Goal: Use online tool/utility: Utilize a website feature to perform a specific function

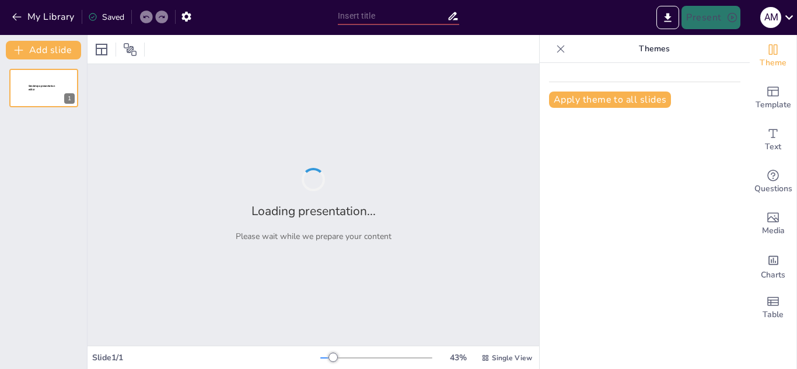
type input "Mom’s Birthday: The Only Day She Gets to Be the Queen (and We’re Her Jesters)!"
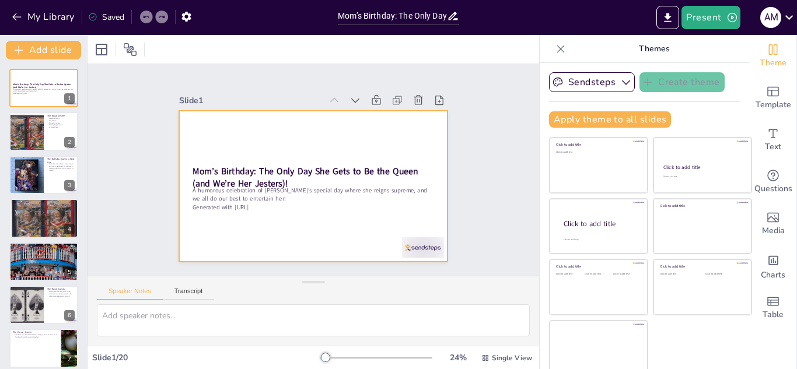
checkbox input "true"
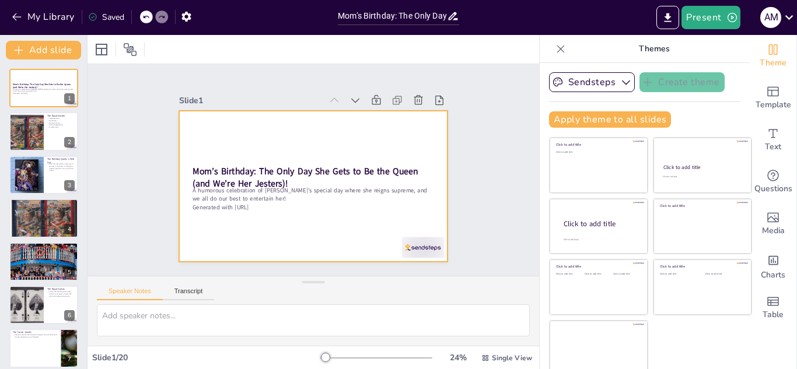
checkbox input "true"
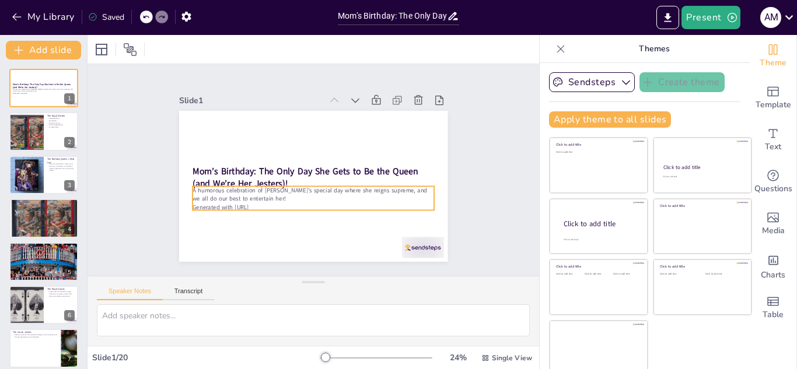
checkbox input "true"
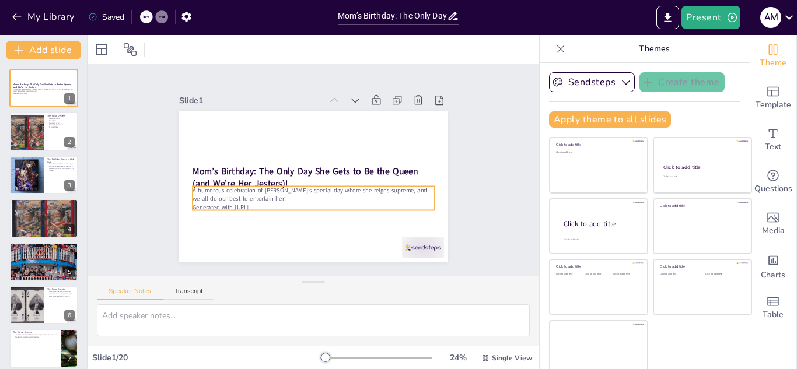
checkbox input "true"
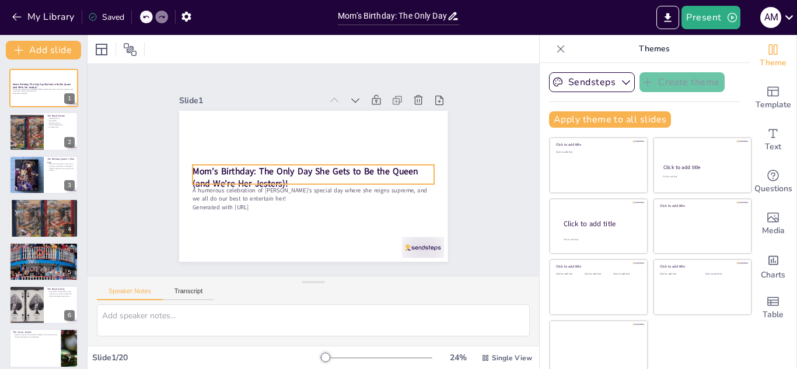
checkbox input "true"
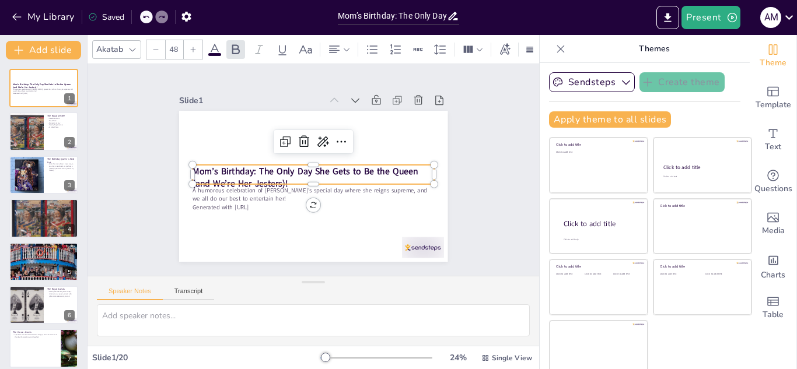
checkbox input "true"
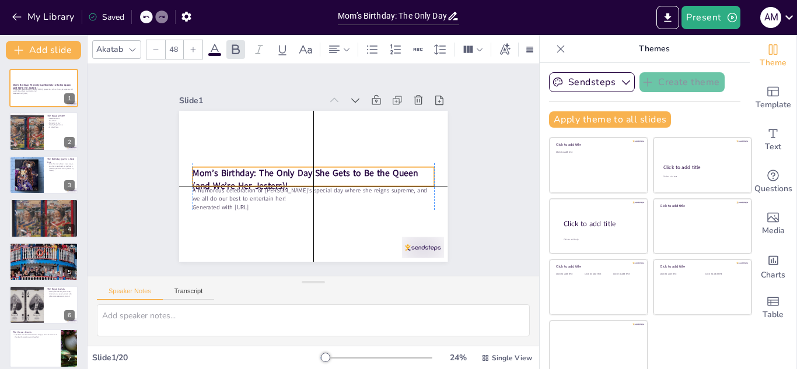
checkbox input "true"
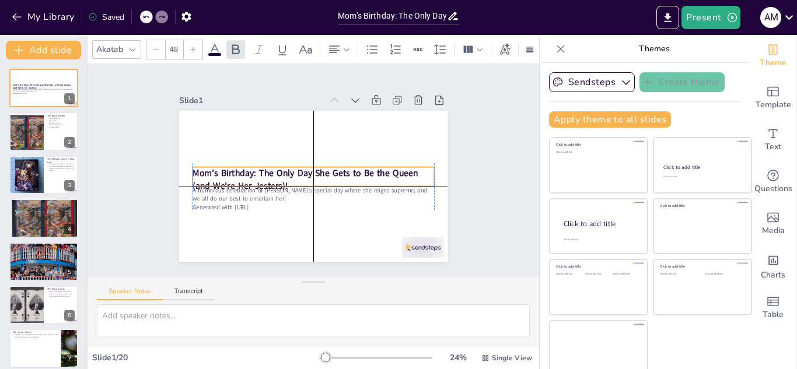
checkbox input "true"
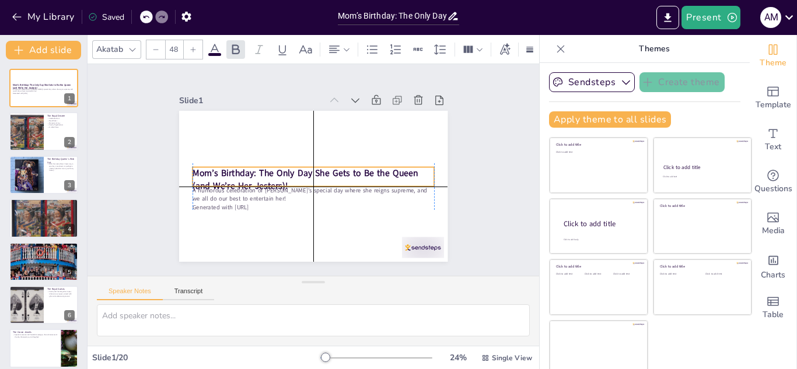
checkbox input "true"
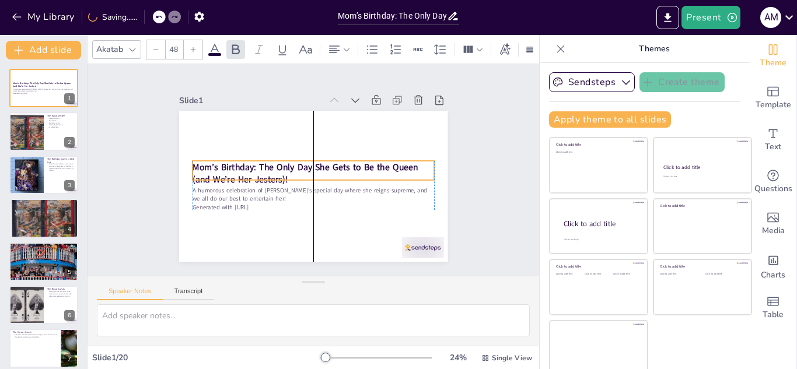
checkbox input "true"
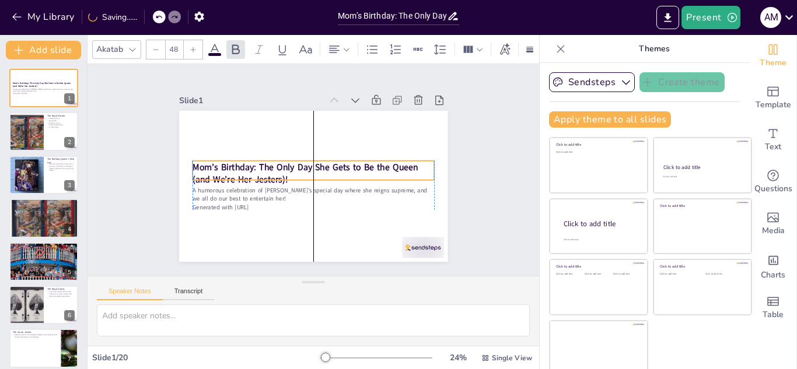
checkbox input "true"
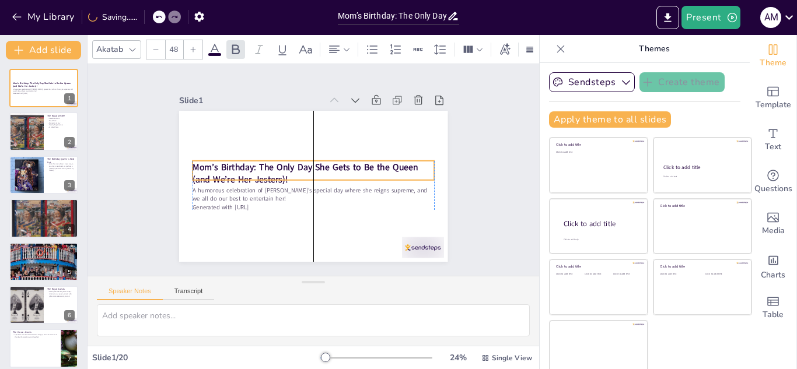
checkbox input "true"
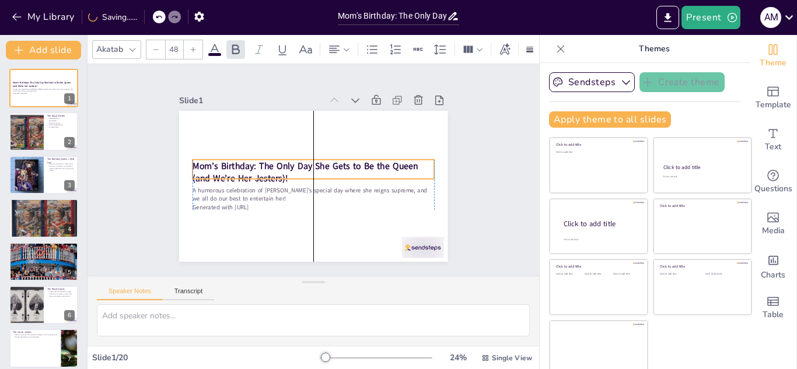
checkbox input "true"
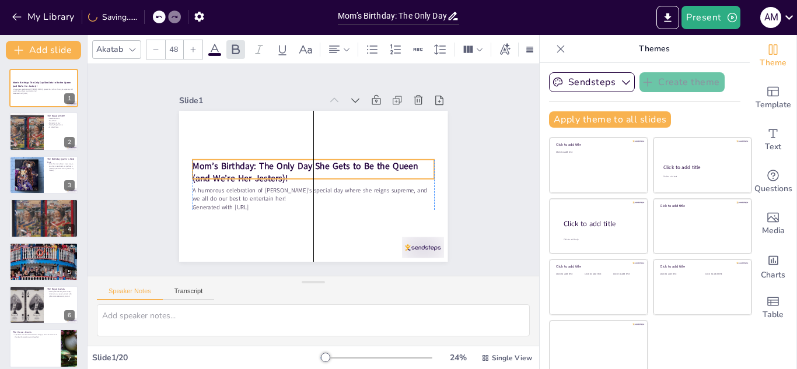
checkbox input "true"
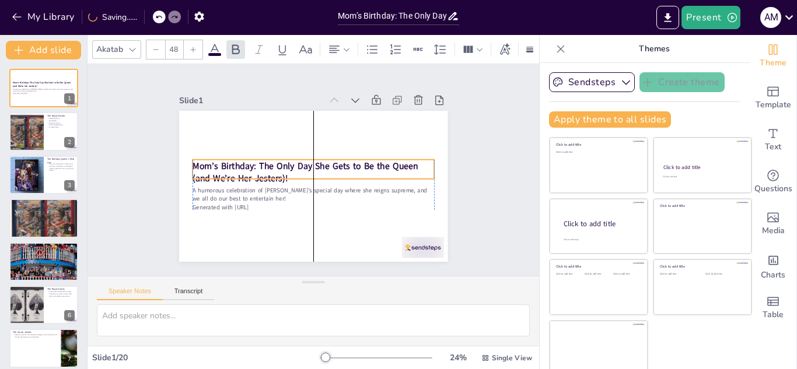
click at [328, 162] on strong "Mom’s Birthday: The Only Day She Gets to Be the Queen (and We’re Her Jesters)!" at bounding box center [315, 178] width 25 height 226
checkbox input "true"
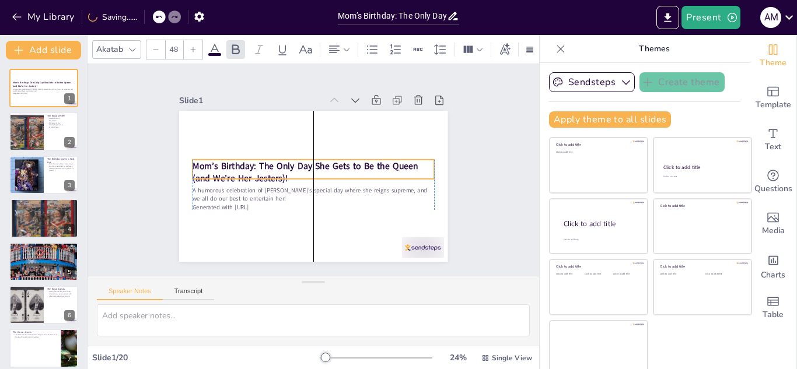
checkbox input "true"
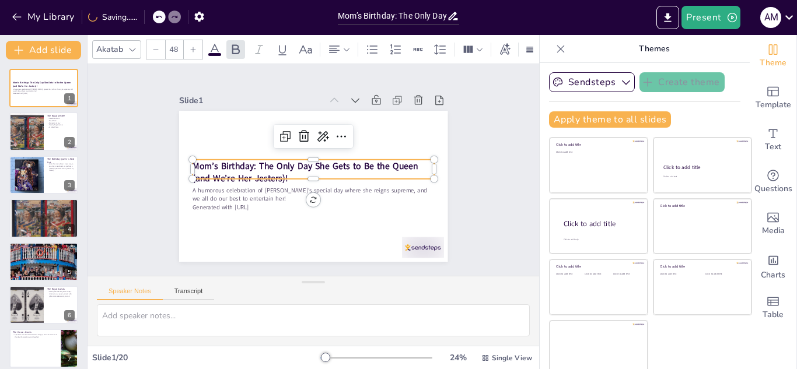
checkbox input "true"
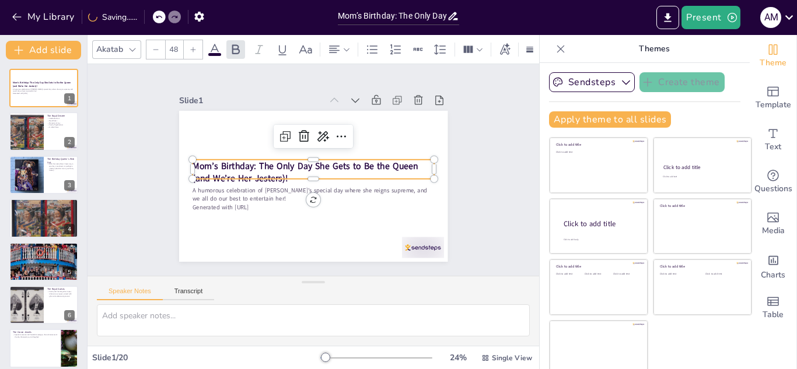
checkbox input "true"
click at [128, 179] on div "Slide 1 Mom’s Birthday: The Only Day She Gets to Be the Queen (and We’re Her Je…" at bounding box center [313, 170] width 377 height 499
checkbox input "true"
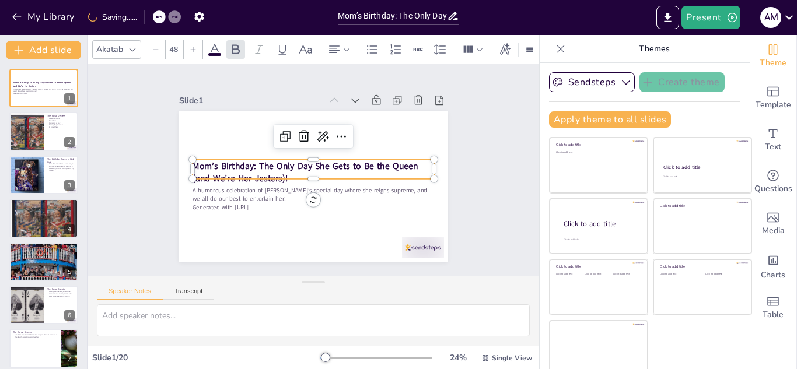
checkbox input "true"
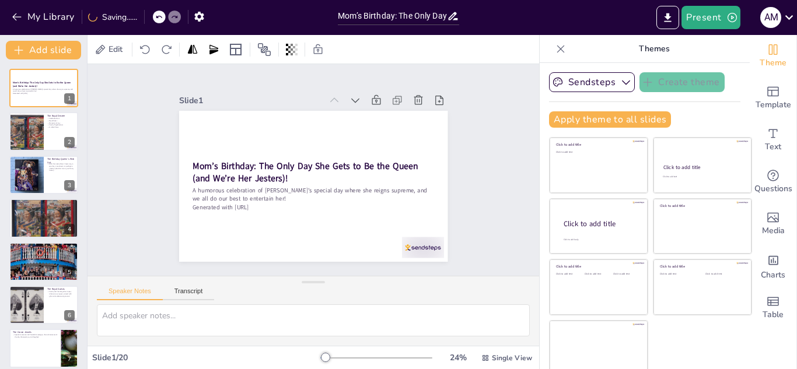
checkbox input "true"
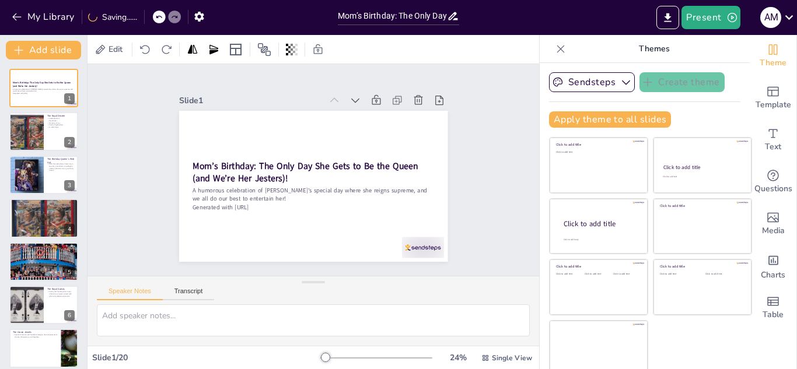
checkbox input "true"
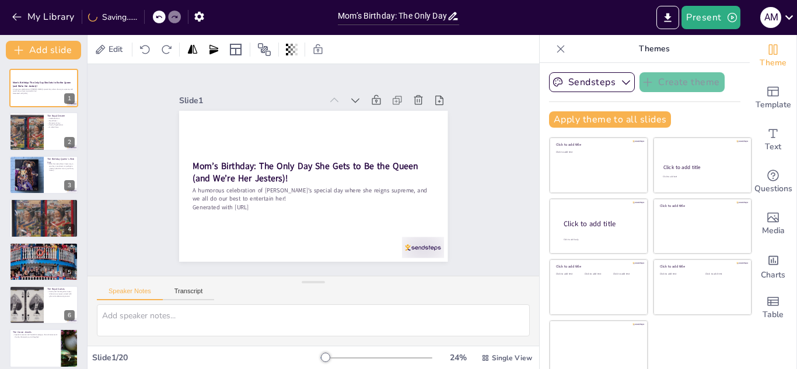
checkbox input "true"
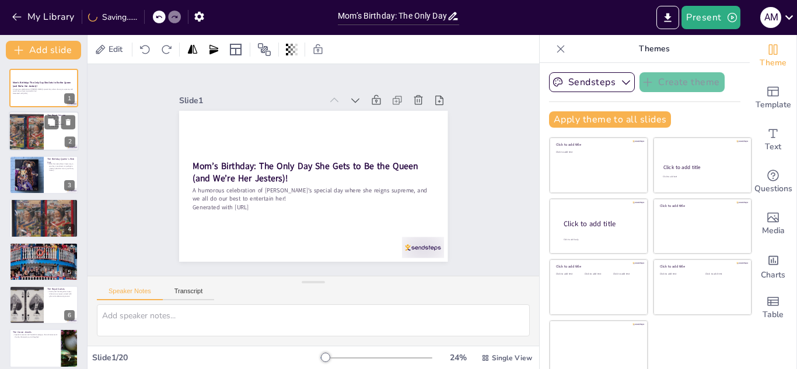
checkbox input "true"
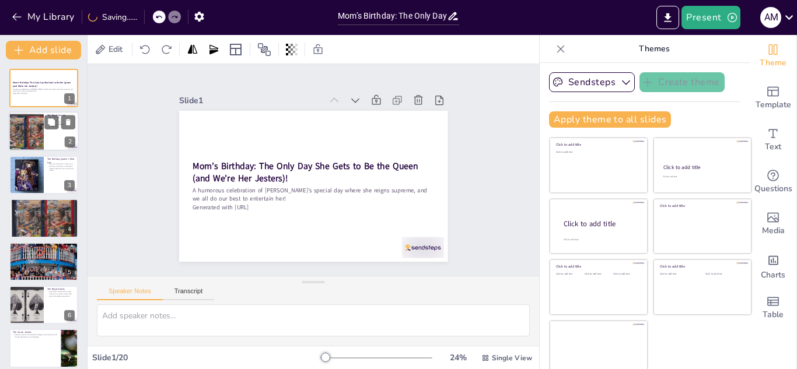
checkbox input "true"
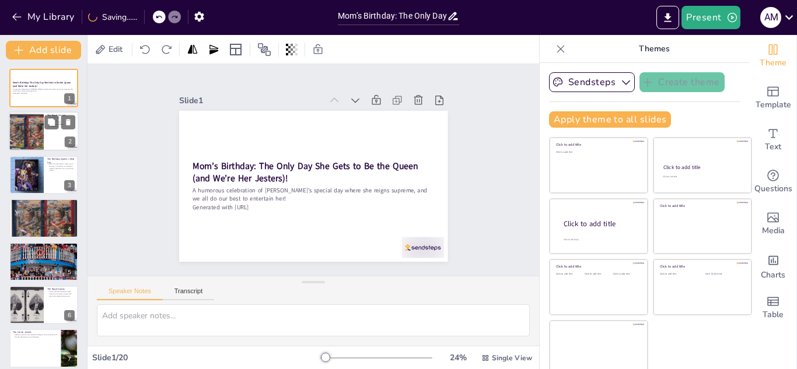
checkbox input "true"
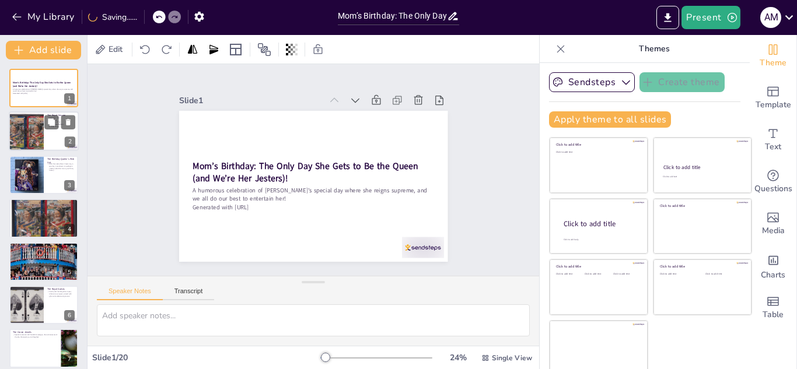
checkbox input "true"
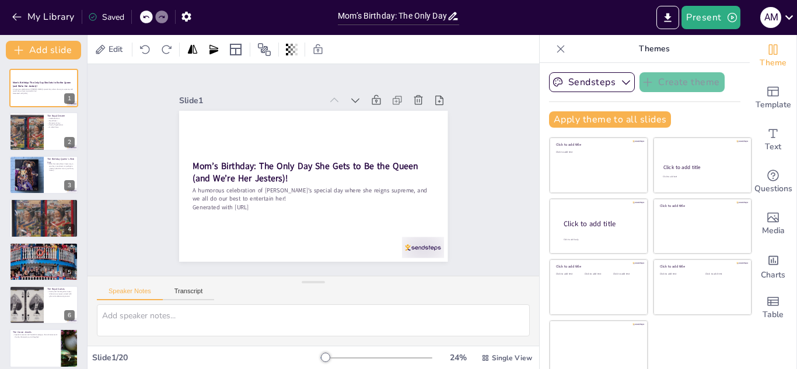
checkbox input "true"
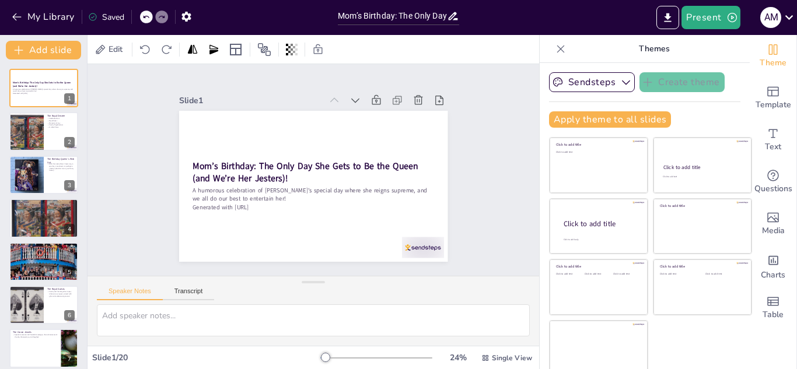
checkbox input "true"
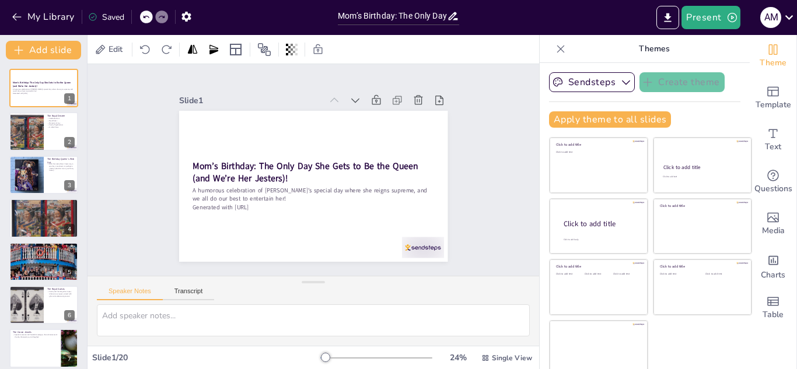
checkbox input "true"
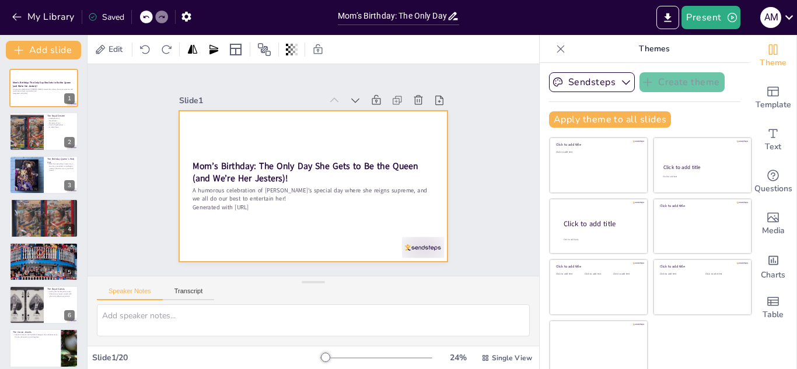
checkbox input "true"
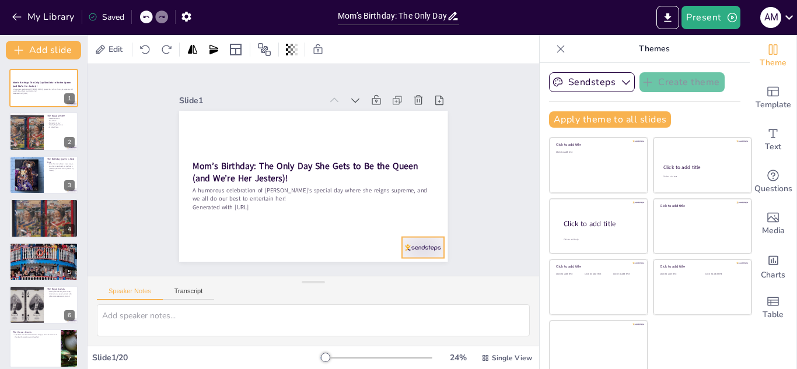
click at [237, 249] on div at bounding box center [224, 271] width 25 height 44
checkbox input "true"
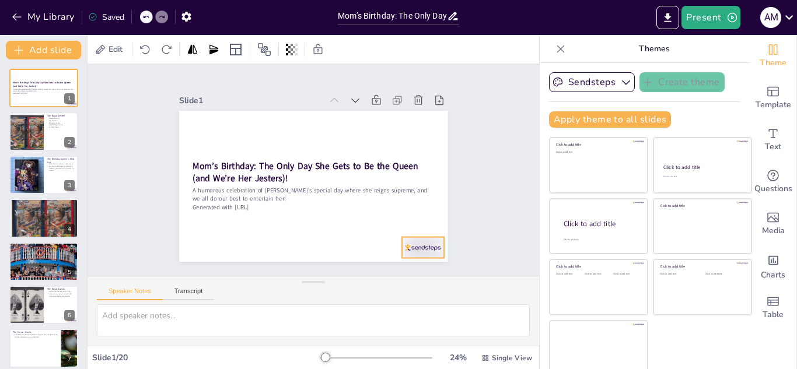
checkbox input "true"
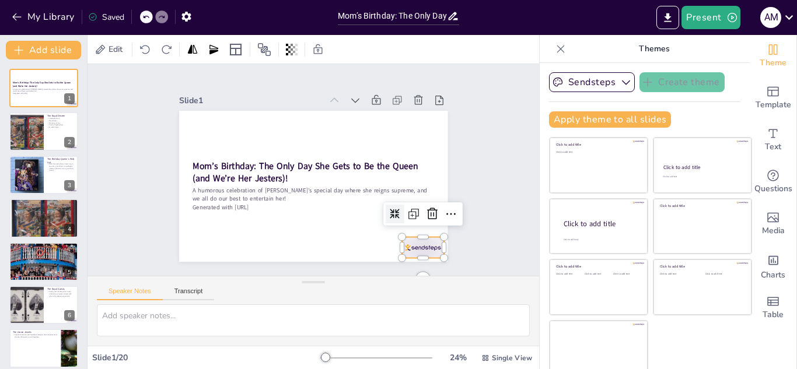
checkbox input "true"
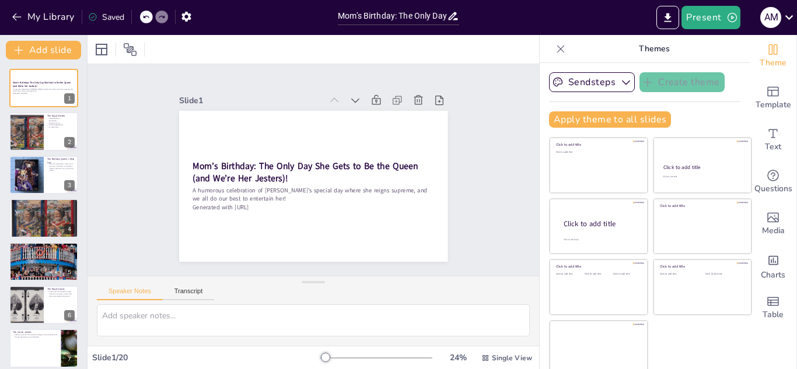
checkbox input "true"
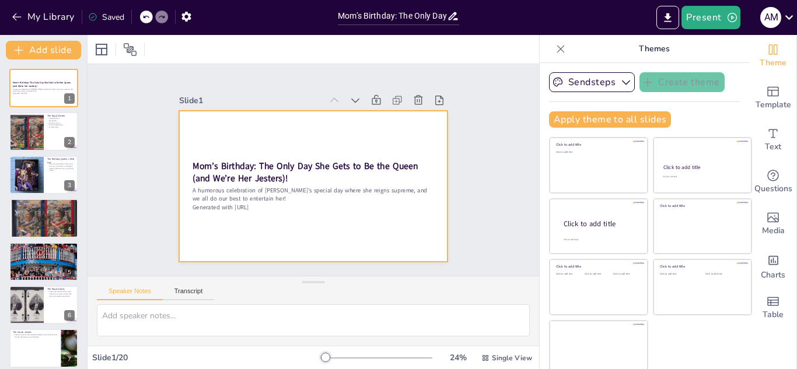
checkbox input "true"
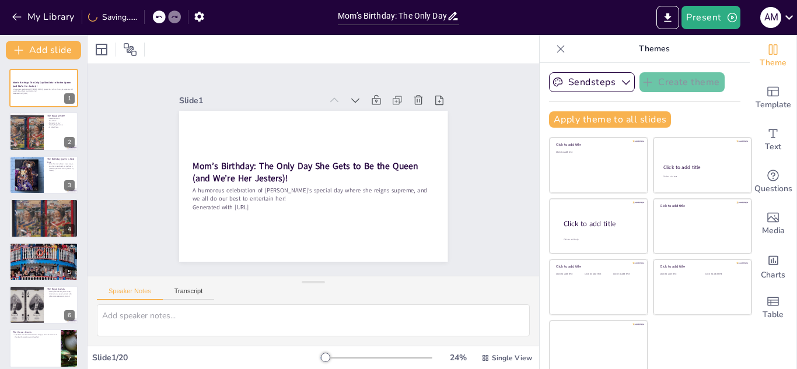
click at [159, 186] on div "Slide 1 Mom’s Birthday: The Only Day She Gets to Be the Queen (and We’re Her Je…" at bounding box center [313, 170] width 345 height 378
checkbox input "true"
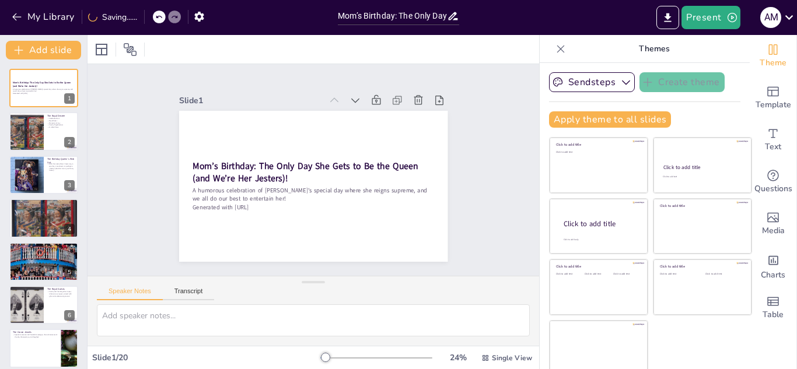
checkbox input "true"
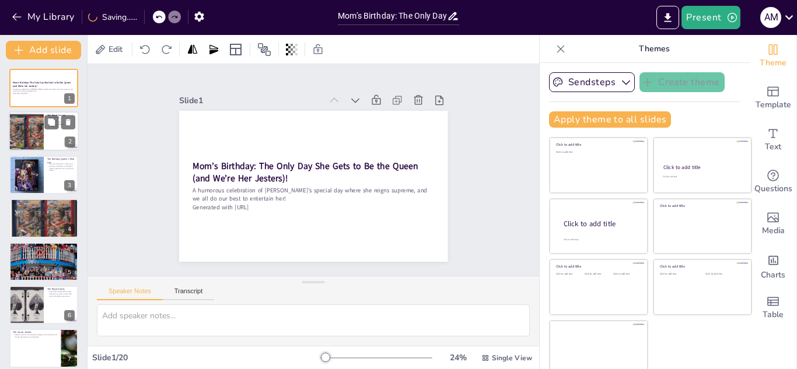
checkbox input "true"
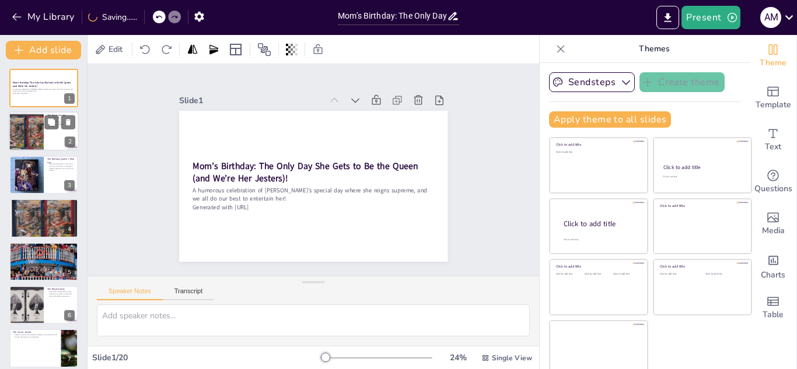
checkbox input "true"
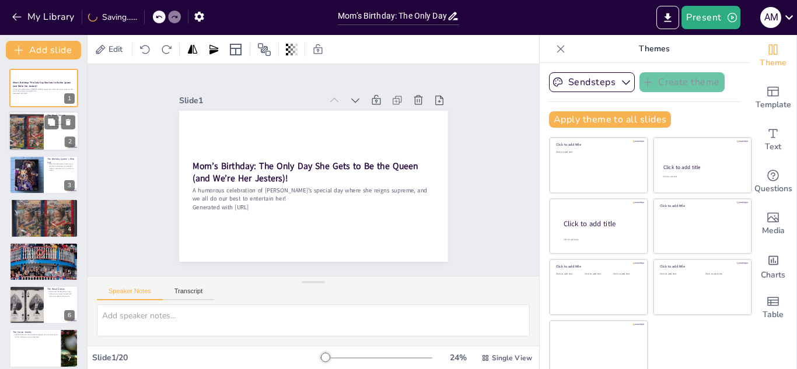
checkbox input "true"
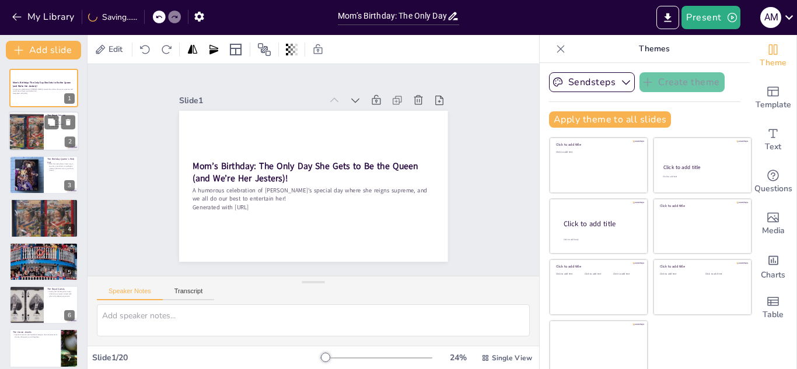
checkbox input "true"
click at [41, 138] on div at bounding box center [26, 132] width 51 height 40
type textarea "Celebrating Mom is not just about the cake; it’s about recognizing her contribu…"
checkbox input "true"
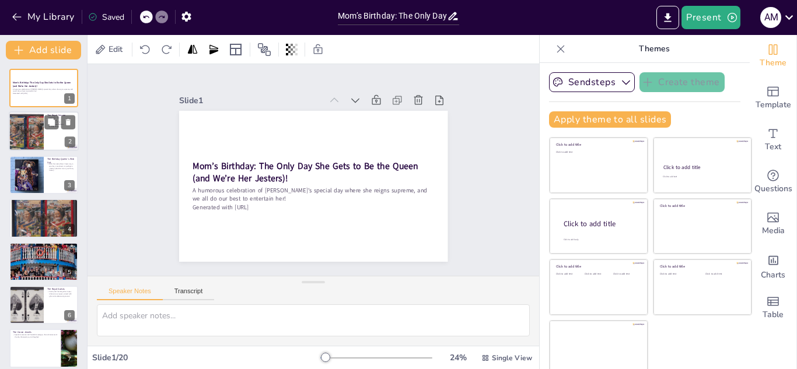
checkbox input "true"
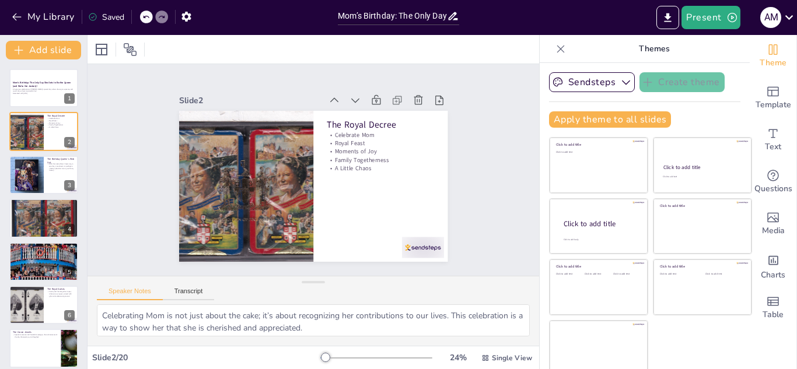
checkbox input "true"
click at [53, 164] on icon at bounding box center [51, 165] width 7 height 7
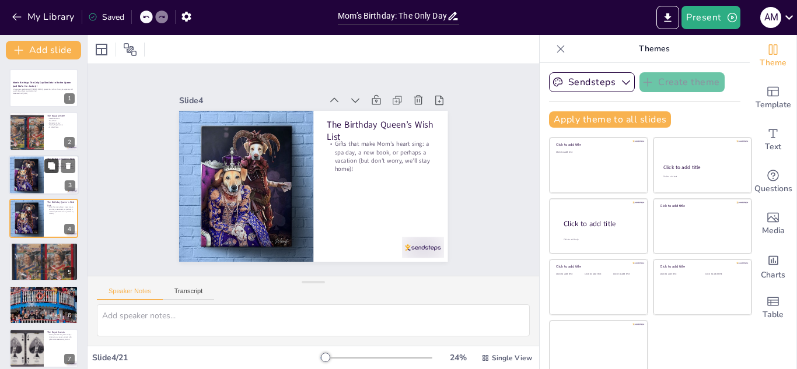
scroll to position [4, 0]
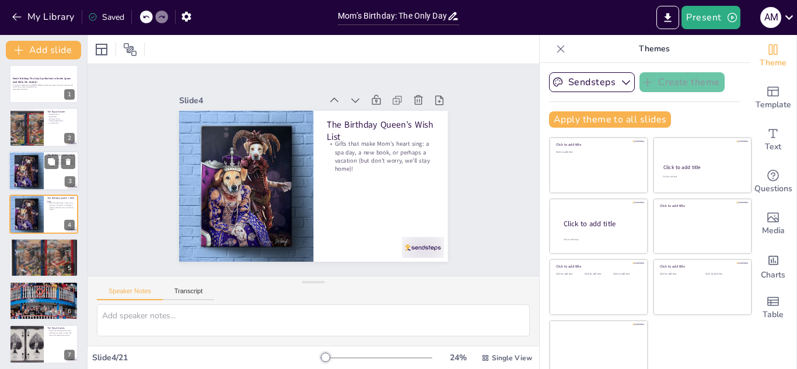
click at [36, 176] on div at bounding box center [25, 171] width 47 height 40
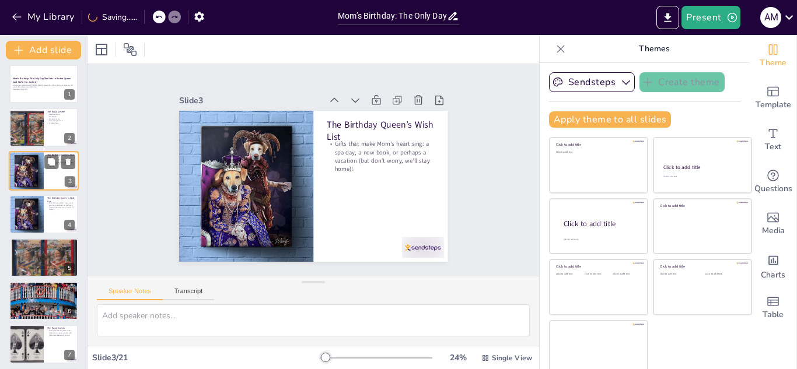
scroll to position [0, 0]
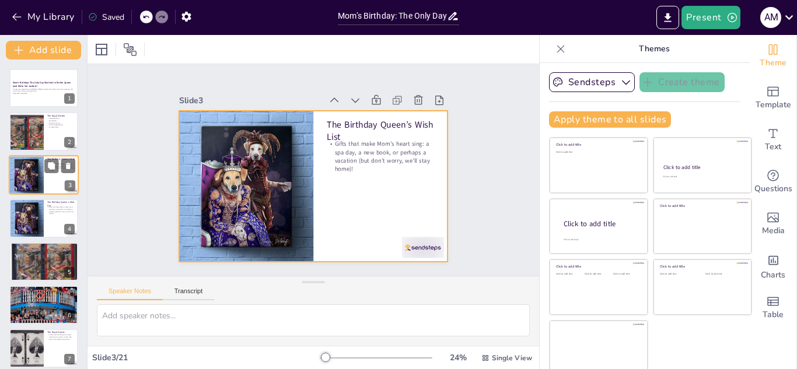
click at [48, 182] on div at bounding box center [44, 175] width 70 height 40
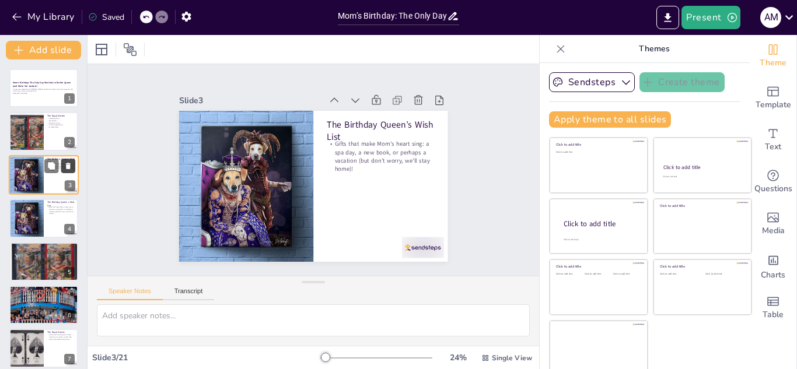
click at [66, 166] on icon at bounding box center [68, 166] width 5 height 6
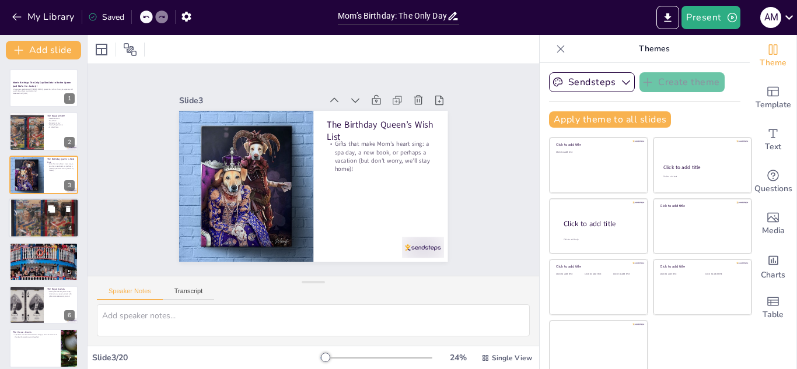
click at [18, 218] on div at bounding box center [44, 218] width 70 height 54
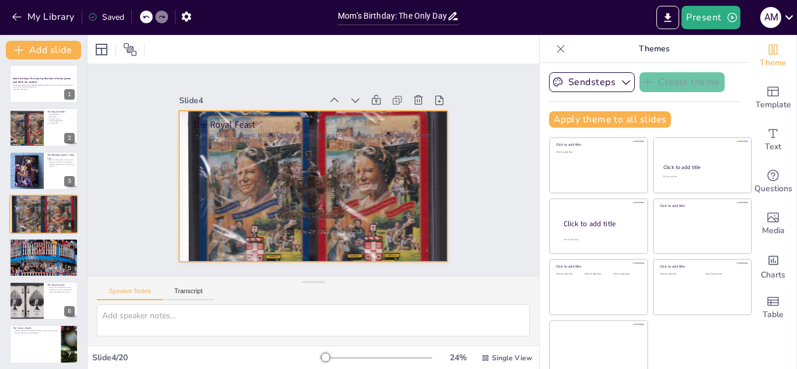
click at [223, 187] on div at bounding box center [308, 154] width 319 height 279
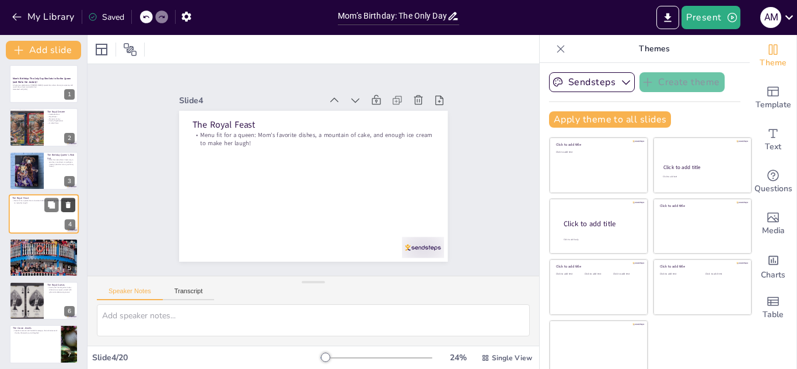
click at [72, 202] on button at bounding box center [68, 205] width 14 height 14
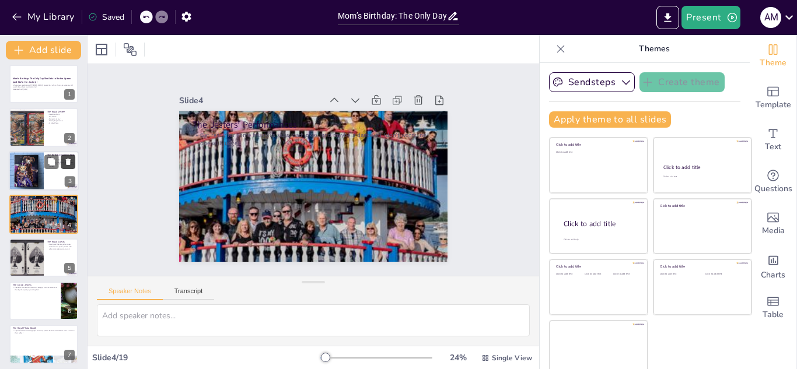
click at [67, 158] on icon at bounding box center [68, 162] width 8 height 8
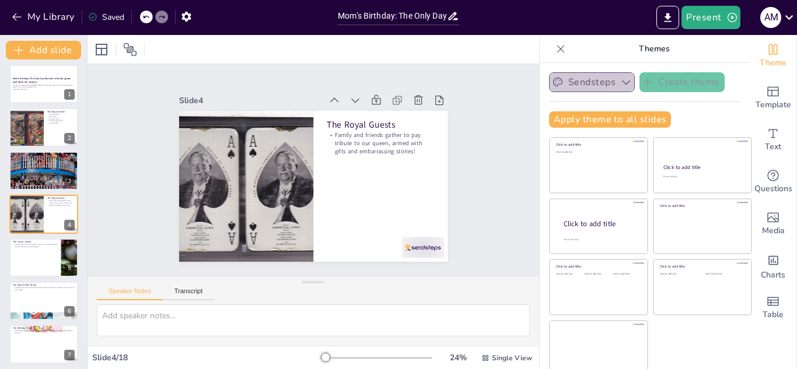
click at [595, 82] on button "Sendsteps" at bounding box center [592, 82] width 86 height 20
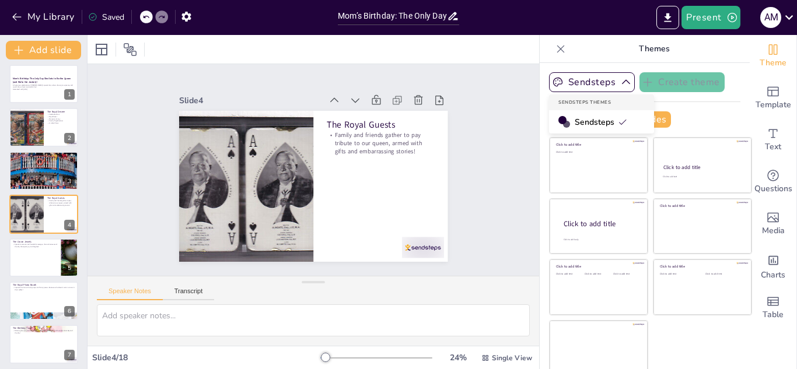
click at [569, 118] on div at bounding box center [564, 122] width 12 height 12
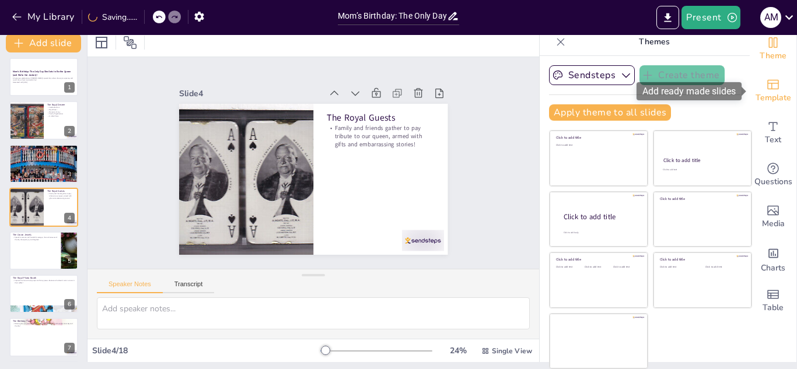
click at [765, 89] on div "Template" at bounding box center [773, 91] width 47 height 42
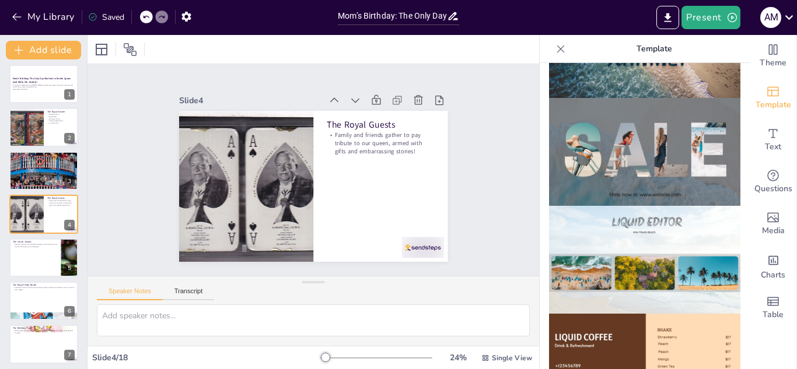
scroll to position [0, 0]
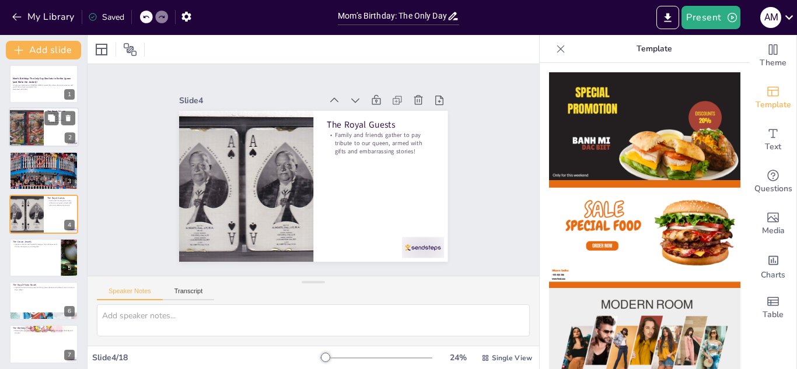
click at [22, 119] on div at bounding box center [26, 128] width 51 height 40
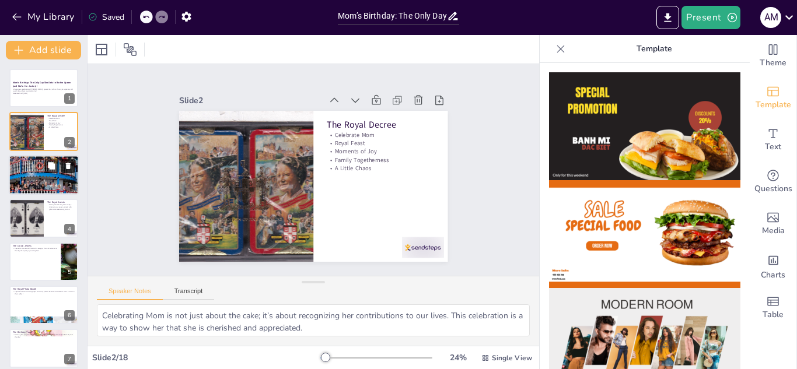
click at [70, 166] on icon at bounding box center [68, 166] width 8 height 8
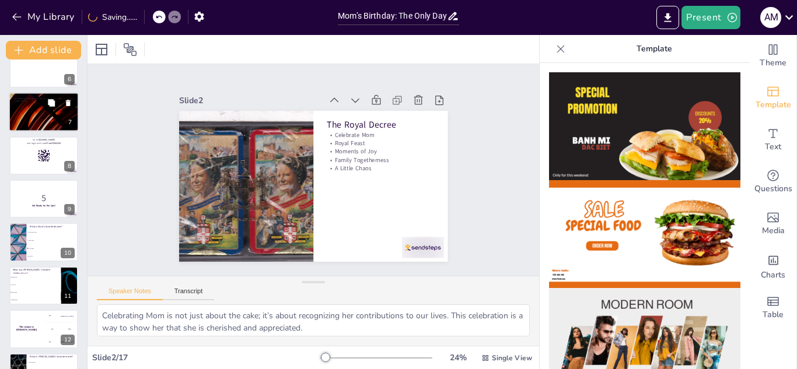
scroll to position [240, 0]
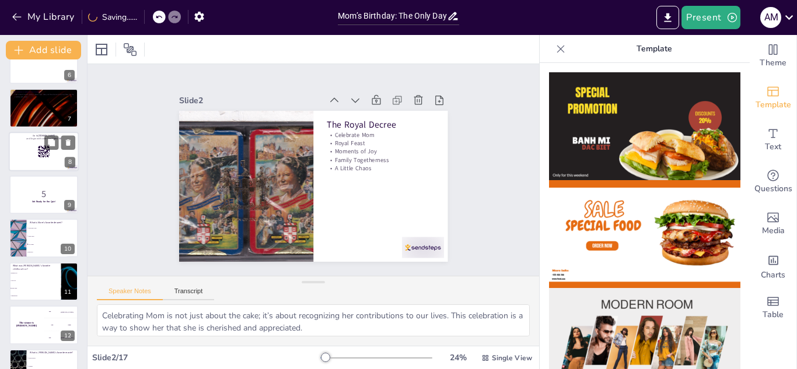
click at [34, 142] on div at bounding box center [44, 152] width 70 height 40
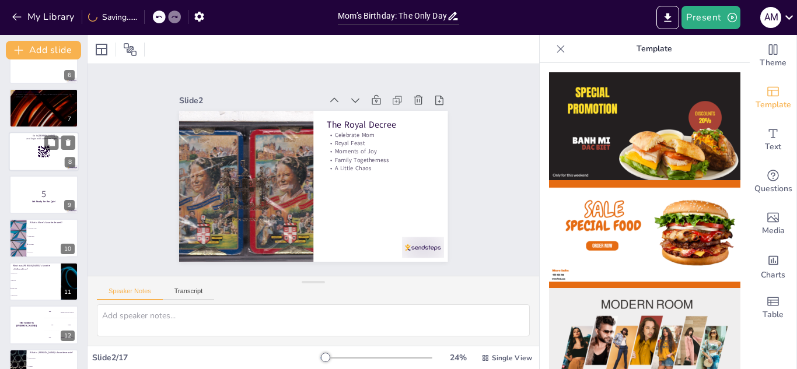
scroll to position [177, 0]
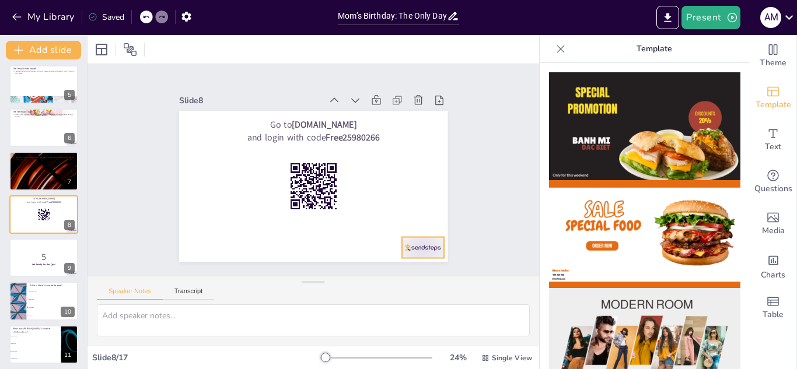
click at [246, 258] on div at bounding box center [235, 279] width 21 height 42
click at [47, 270] on div at bounding box center [44, 258] width 70 height 40
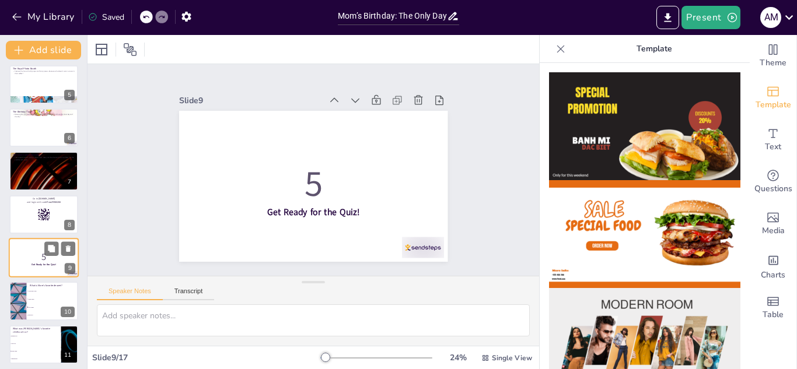
scroll to position [221, 0]
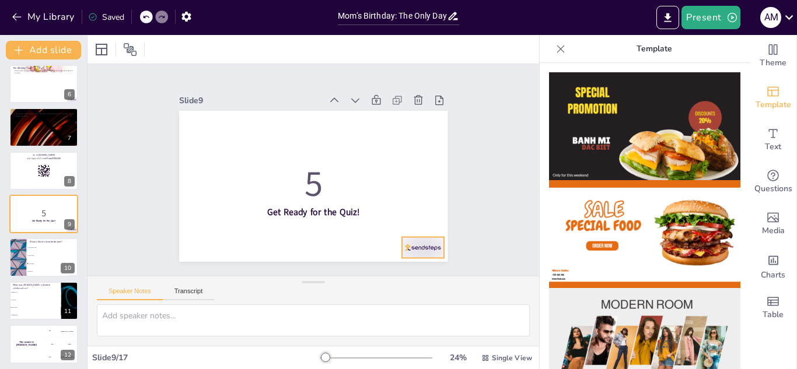
click at [246, 258] on div at bounding box center [235, 279] width 21 height 42
click at [40, 260] on li "Ice Cream" at bounding box center [52, 264] width 53 height 8
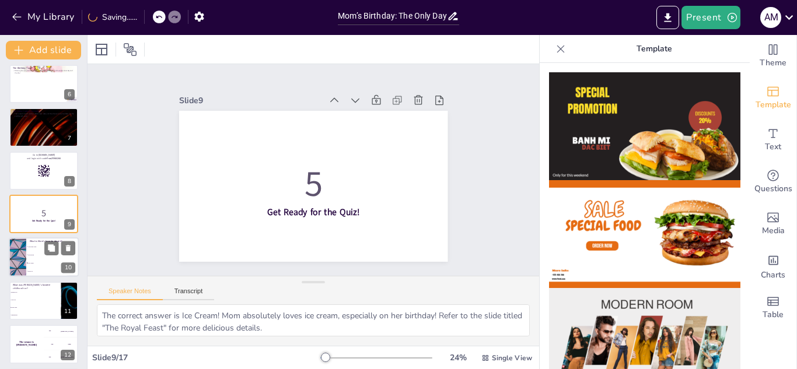
scroll to position [264, 0]
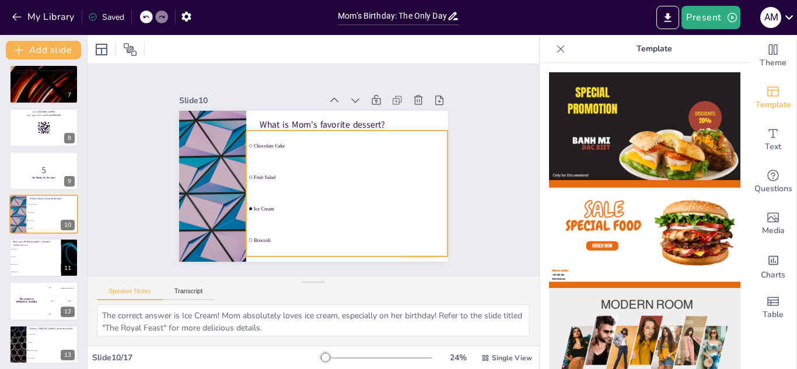
click at [348, 120] on input "checkbox" at bounding box center [350, 118] width 4 height 4
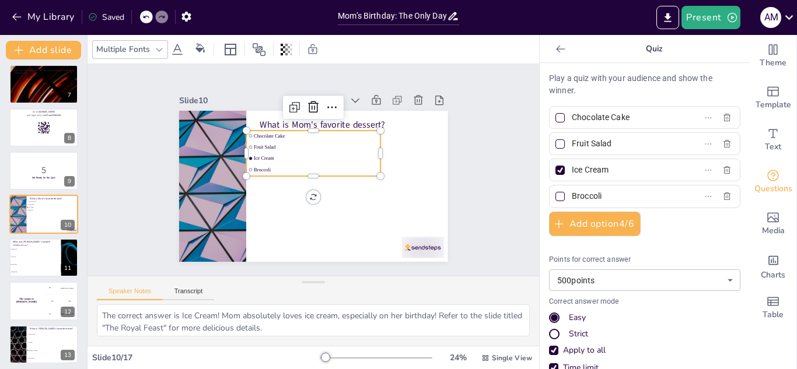
click at [560, 120] on div at bounding box center [559, 117] width 9 height 9
click at [572, 120] on input "Chocolate Cake" at bounding box center [626, 117] width 109 height 17
click at [560, 166] on div at bounding box center [559, 170] width 9 height 9
click at [572, 165] on input "Ice Cream" at bounding box center [626, 170] width 109 height 17
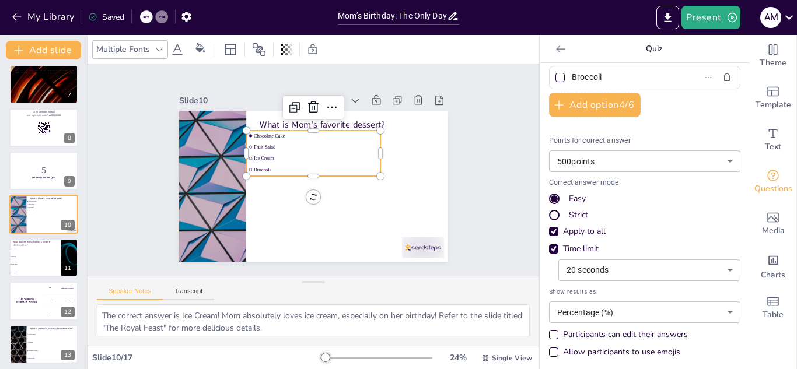
scroll to position [123, 0]
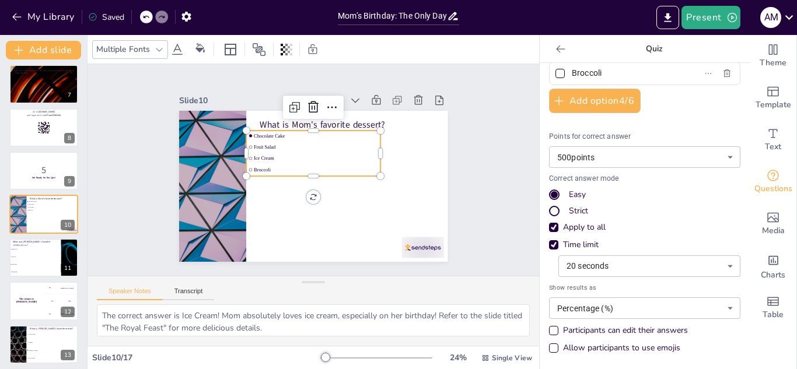
click at [552, 208] on div "Strict" at bounding box center [554, 211] width 7 height 7
click at [553, 199] on div "Easy" at bounding box center [554, 195] width 11 height 11
click at [555, 207] on div "Strict" at bounding box center [554, 211] width 11 height 11
click at [560, 195] on div "Easy" at bounding box center [644, 195] width 191 height 12
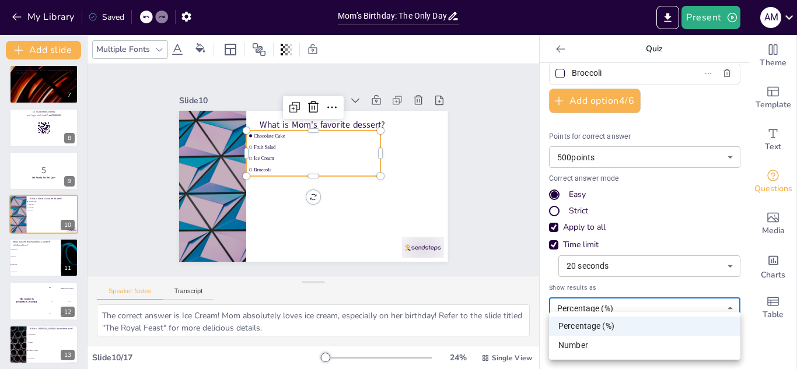
click at [561, 304] on body "My Library Saved Mom’s Birthday: The Only Day She Gets to Be the Queen (and We’…" at bounding box center [398, 184] width 797 height 369
click at [574, 305] on div at bounding box center [398, 184] width 797 height 369
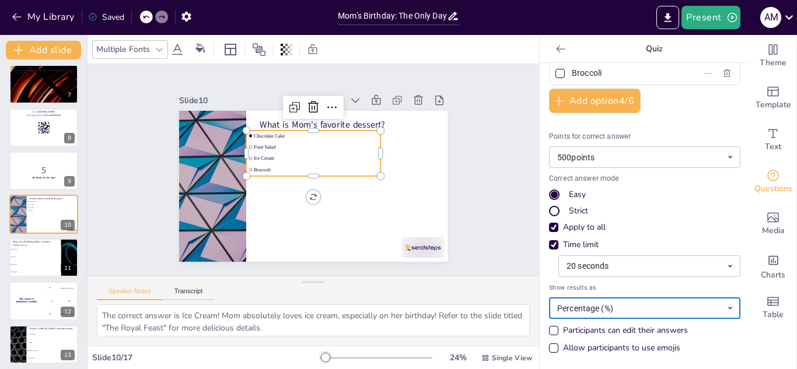
click at [419, 226] on div "Slide 1 Mom’s Birthday: The Only Day She Gets to Be the Queen (and We’re Her Je…" at bounding box center [313, 170] width 212 height 452
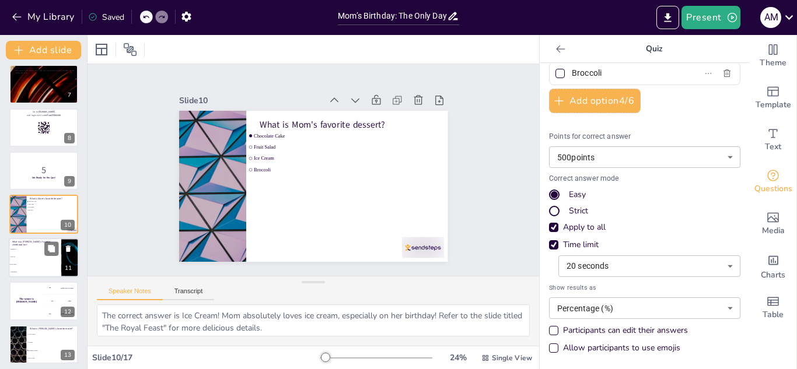
click at [12, 241] on p "What was [PERSON_NAME]'s favorite childhood toy?" at bounding box center [35, 243] width 46 height 6
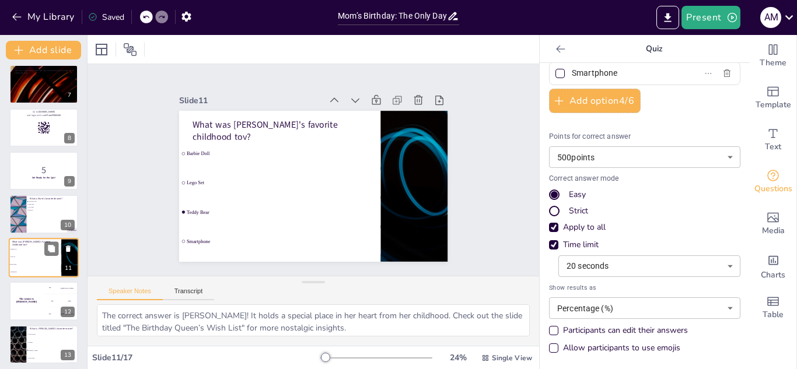
scroll to position [307, 0]
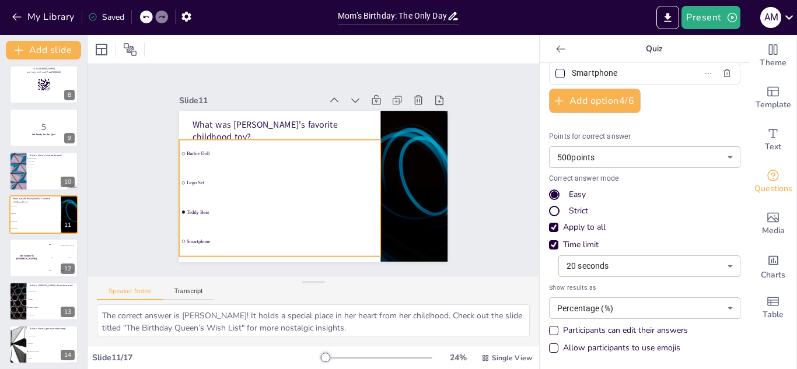
click at [297, 142] on li "Teddy Bear" at bounding box center [346, 128] width 201 height 28
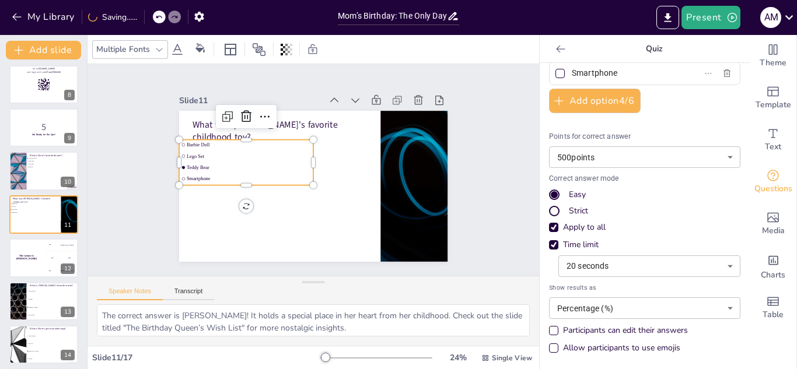
scroll to position [0, 0]
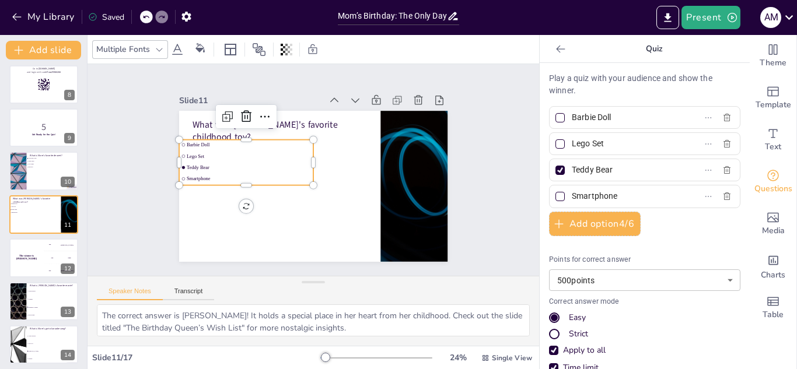
click at [568, 121] on span "Barbie Doll" at bounding box center [621, 117] width 109 height 17
click at [572, 121] on input "Barbie Doll" at bounding box center [626, 117] width 109 height 17
click at [561, 121] on div at bounding box center [559, 117] width 9 height 9
click at [572, 121] on input "Barbie Doll" at bounding box center [626, 117] width 109 height 17
click at [558, 166] on div at bounding box center [559, 170] width 9 height 9
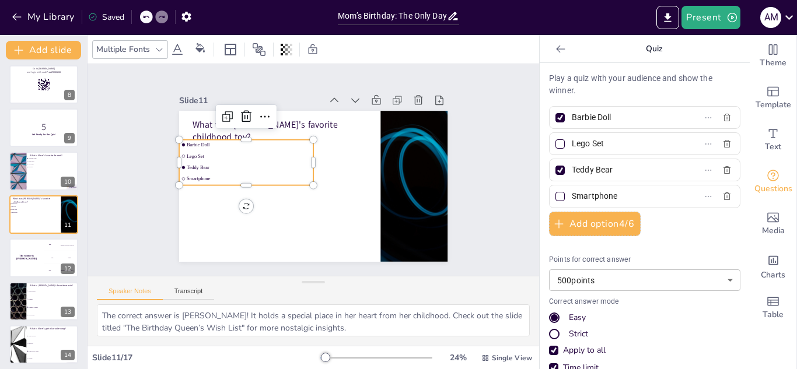
click at [572, 165] on input "Teddy Bear" at bounding box center [626, 170] width 109 height 17
click at [44, 261] on div "200 Jaap" at bounding box center [61, 257] width 35 height 13
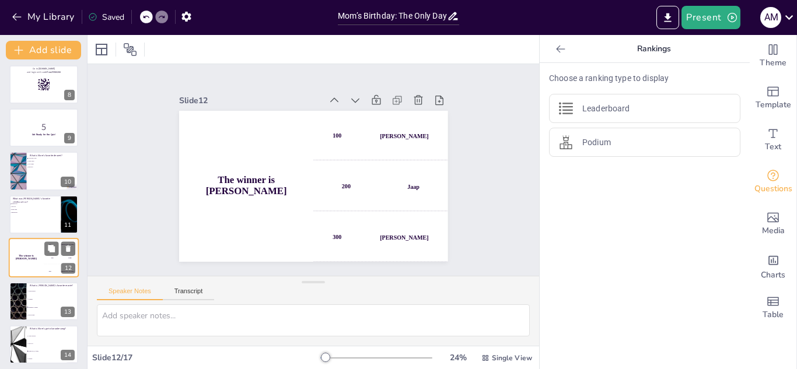
scroll to position [351, 0]
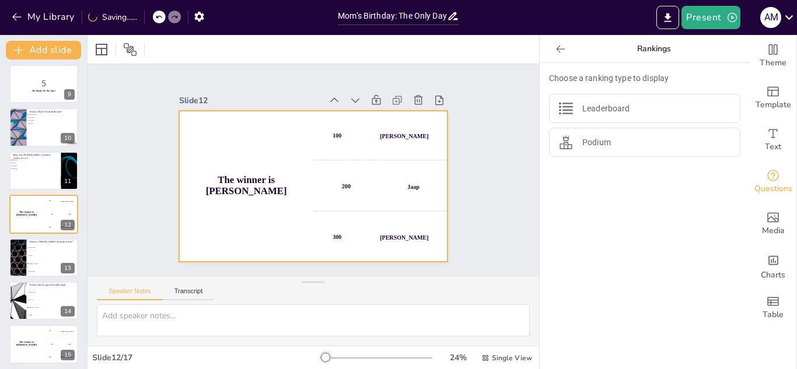
click at [307, 146] on div "100 Hasan" at bounding box center [239, 158] width 138 height 119
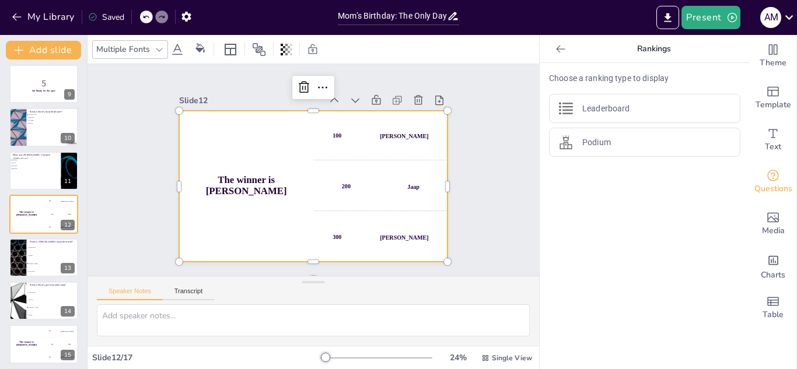
click at [318, 169] on div "200 Jaap" at bounding box center [249, 196] width 138 height 119
click at [591, 108] on p "Leaderboard" at bounding box center [605, 109] width 47 height 12
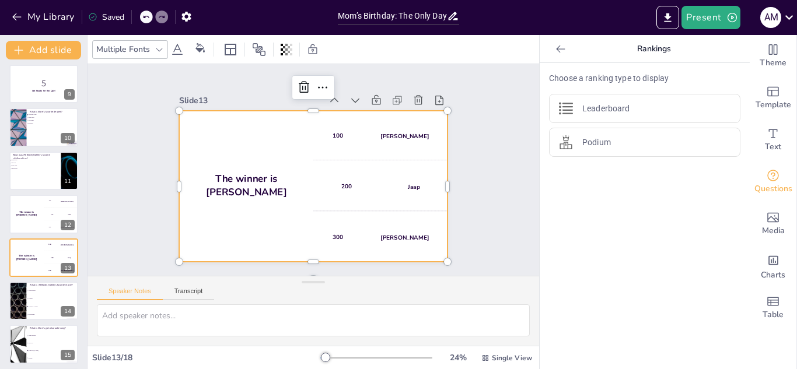
click at [116, 143] on div "Slide 1 Mom’s Birthday: The Only Day She Gets to Be the Queen (and We’re Her Je…" at bounding box center [313, 170] width 477 height 460
